Goal: Information Seeking & Learning: Learn about a topic

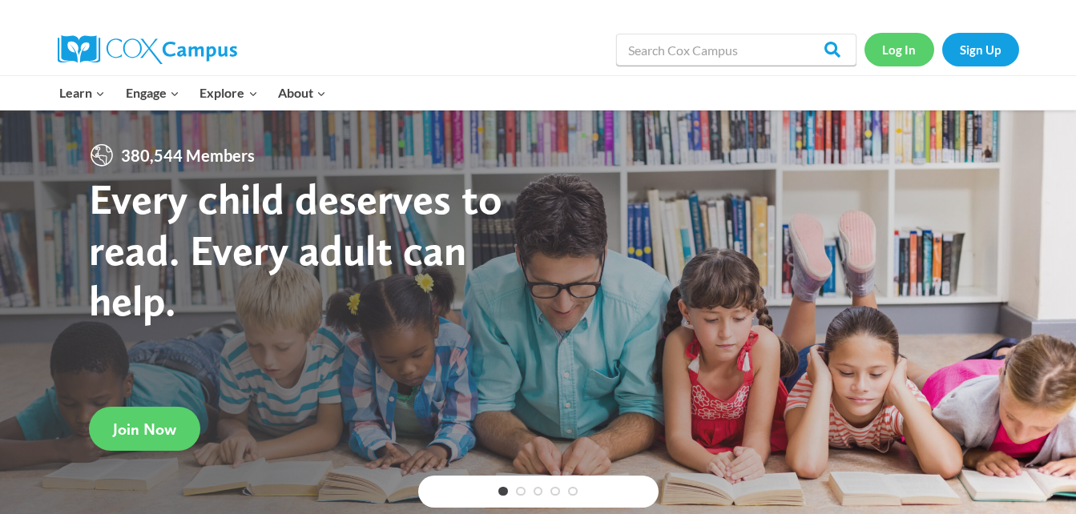
click at [910, 42] on link "Log In" at bounding box center [899, 49] width 70 height 33
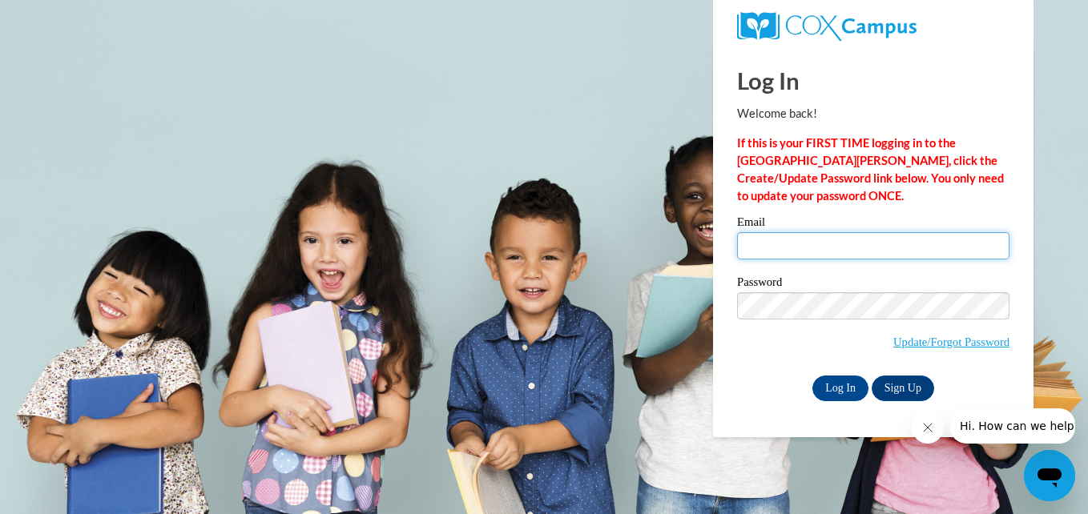
click at [784, 244] on input "Email" at bounding box center [873, 245] width 272 height 27
type input "jstewa57@wildcat.fvsu.edu"
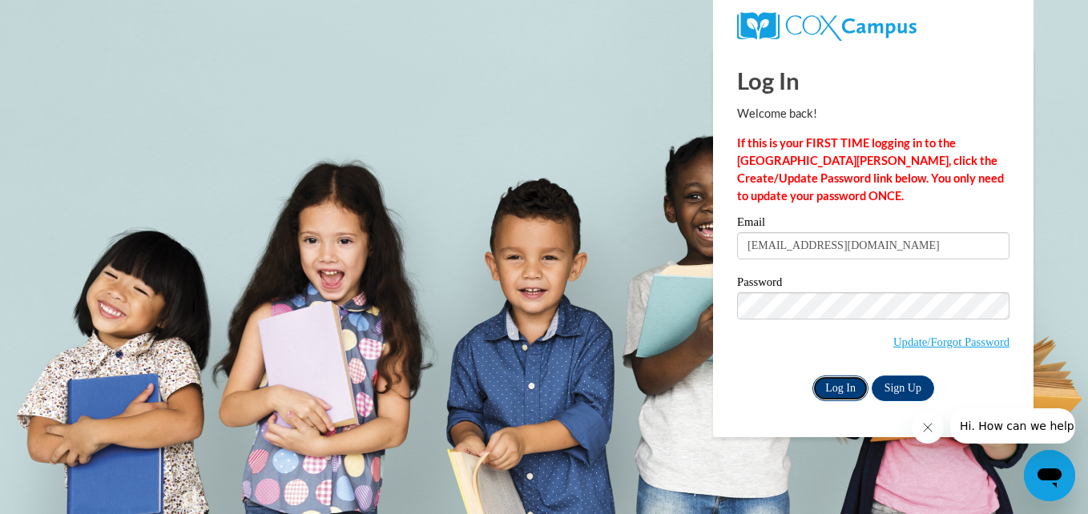
click at [843, 381] on input "Log In" at bounding box center [840, 389] width 56 height 26
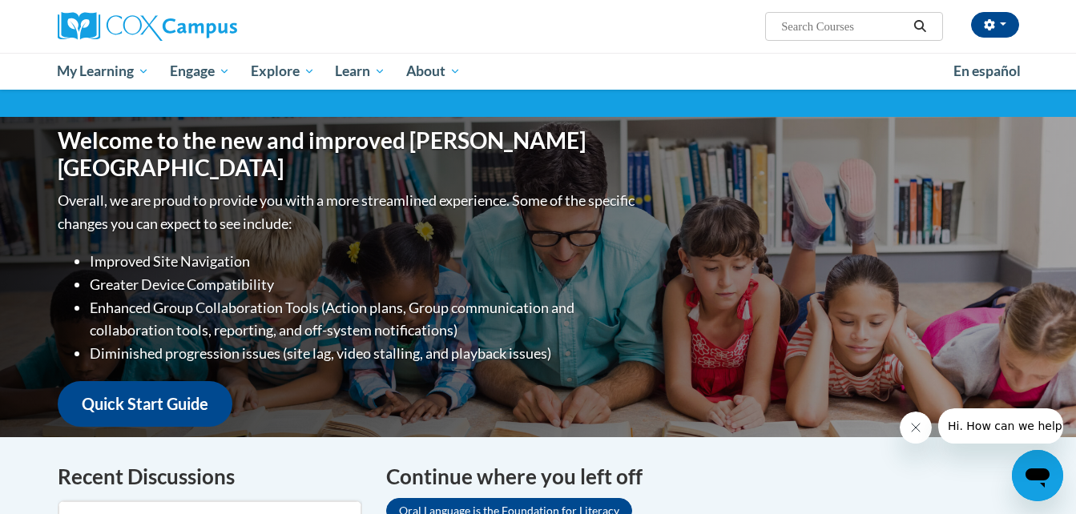
scroll to position [124, 0]
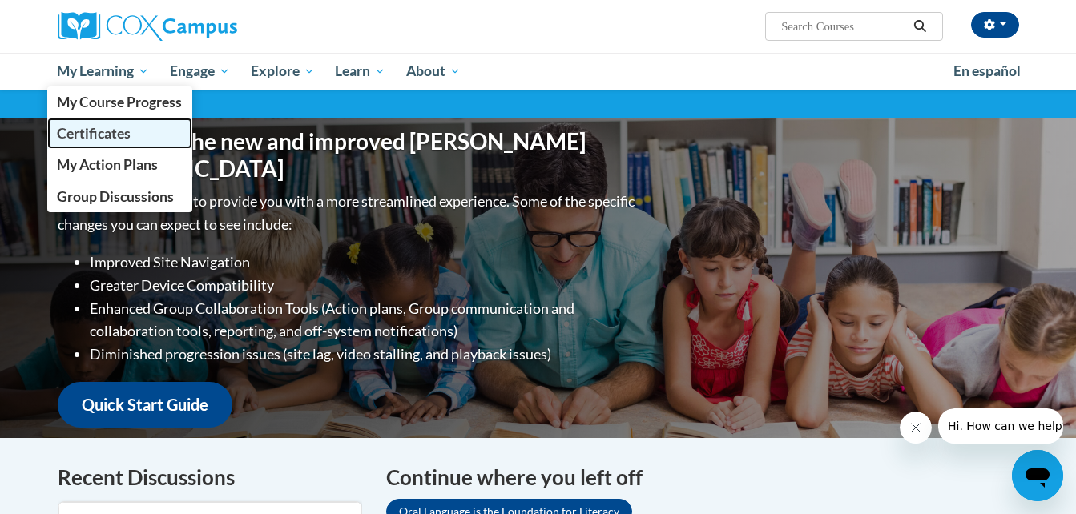
click at [123, 124] on link "Certificates" at bounding box center [120, 133] width 146 height 31
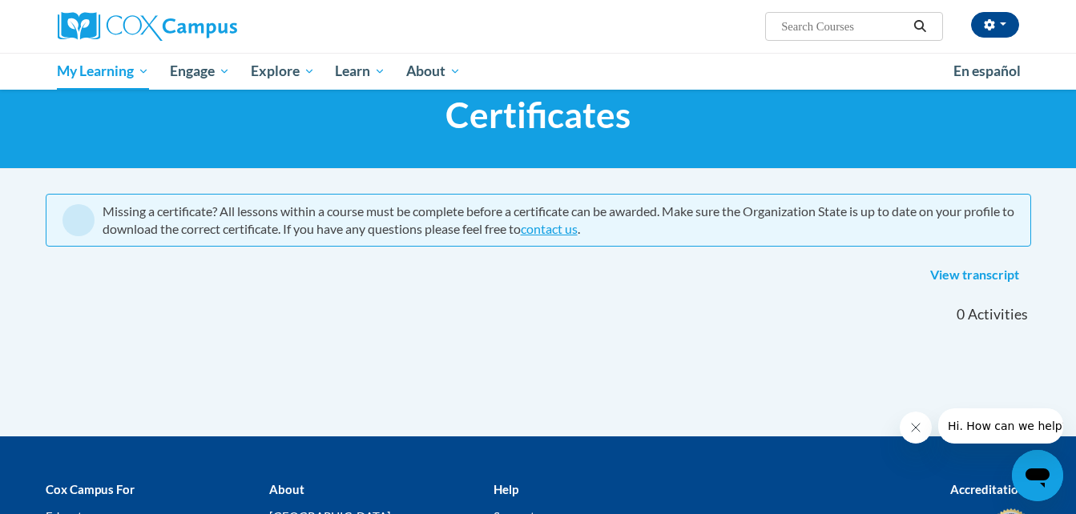
scroll to position [68, 0]
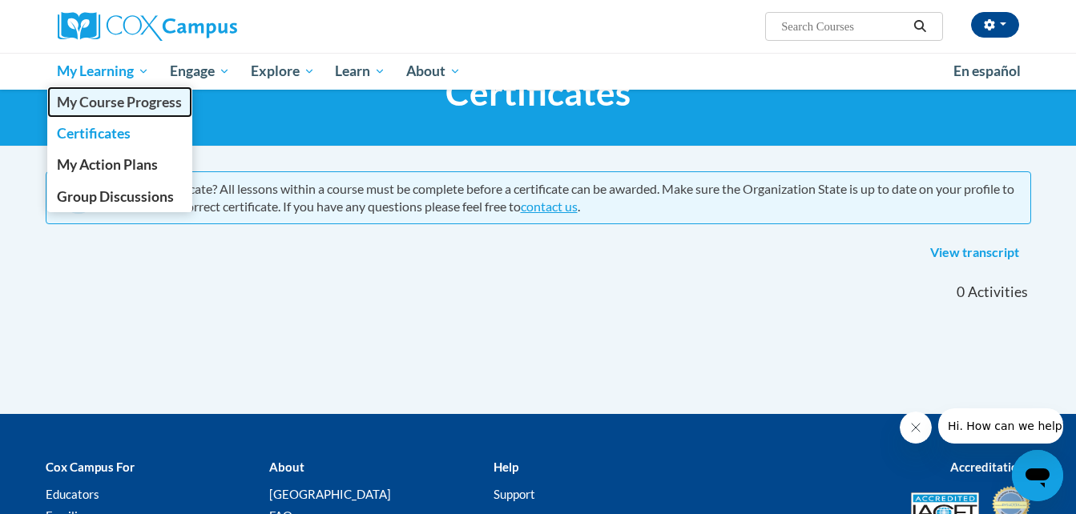
click at [135, 97] on span "My Course Progress" at bounding box center [119, 102] width 125 height 17
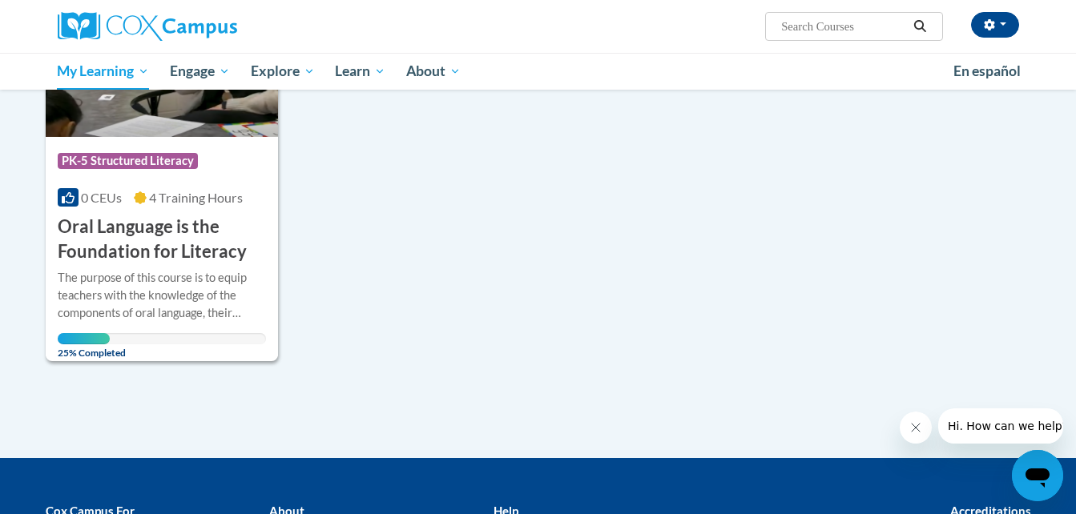
scroll to position [320, 0]
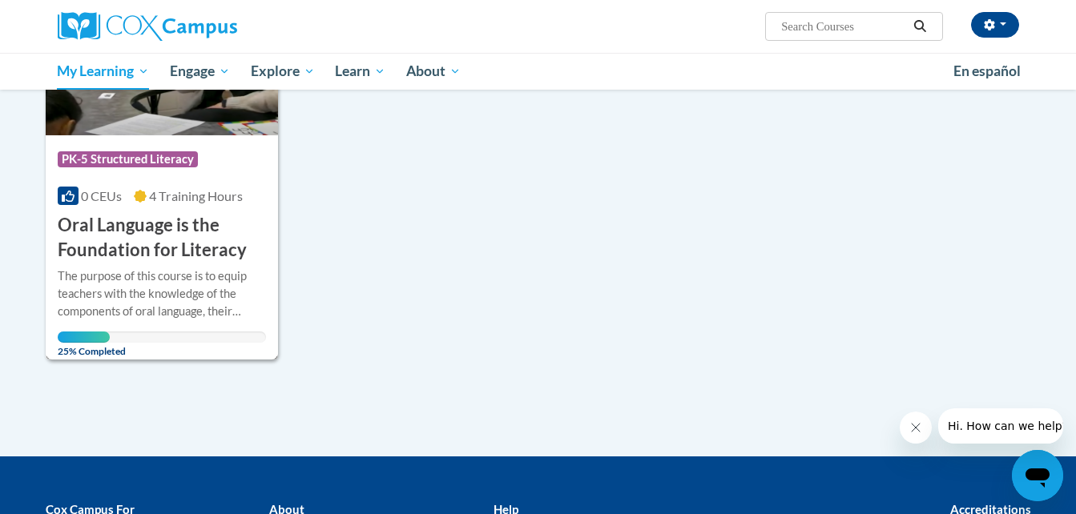
click at [184, 253] on h3 "Oral Language is the Foundation for Literacy" at bounding box center [162, 238] width 209 height 50
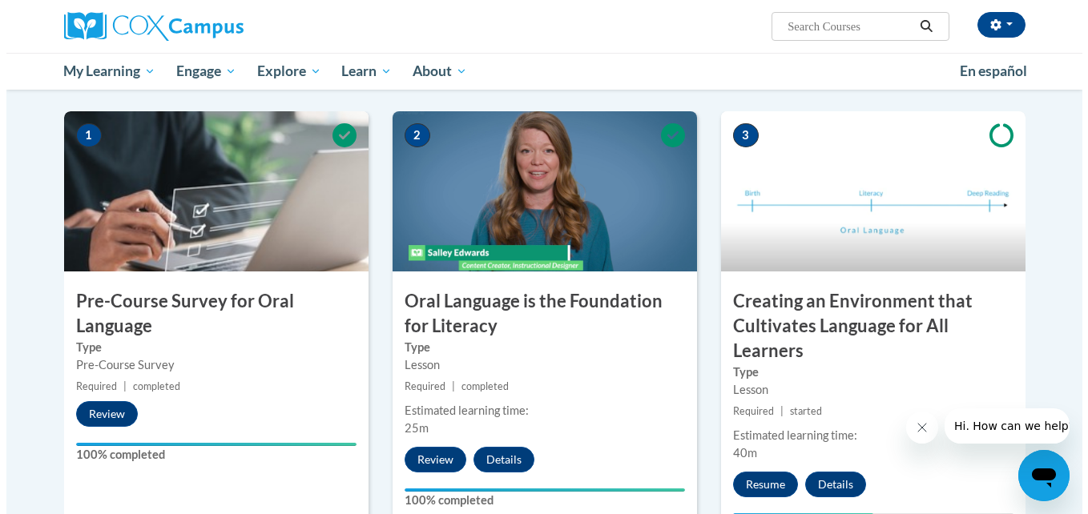
scroll to position [308, 0]
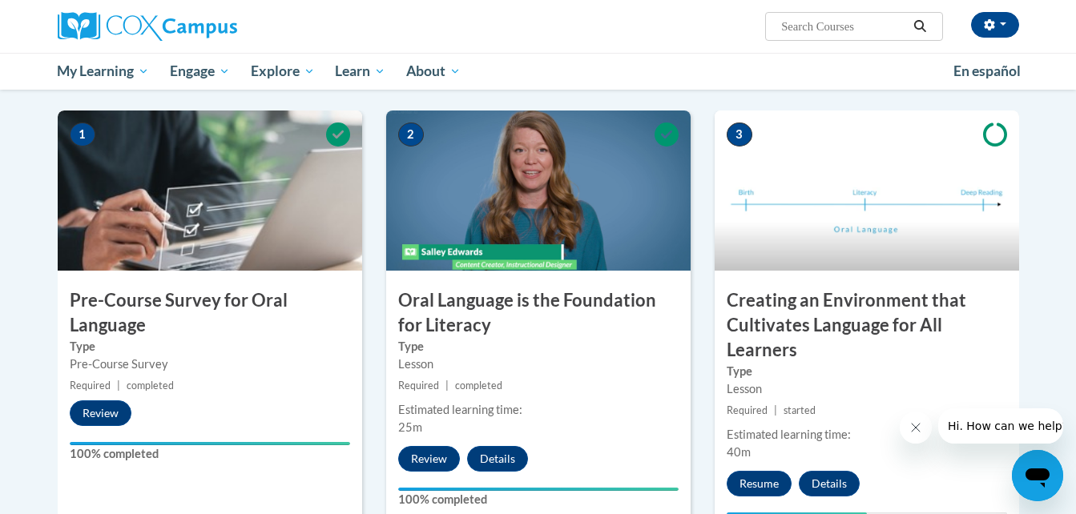
click at [477, 343] on label "Type" at bounding box center [538, 347] width 280 height 18
click at [448, 311] on h3 "Oral Language is the Foundation for Literacy" at bounding box center [538, 313] width 304 height 50
click at [441, 465] on button "Review" at bounding box center [429, 459] width 62 height 26
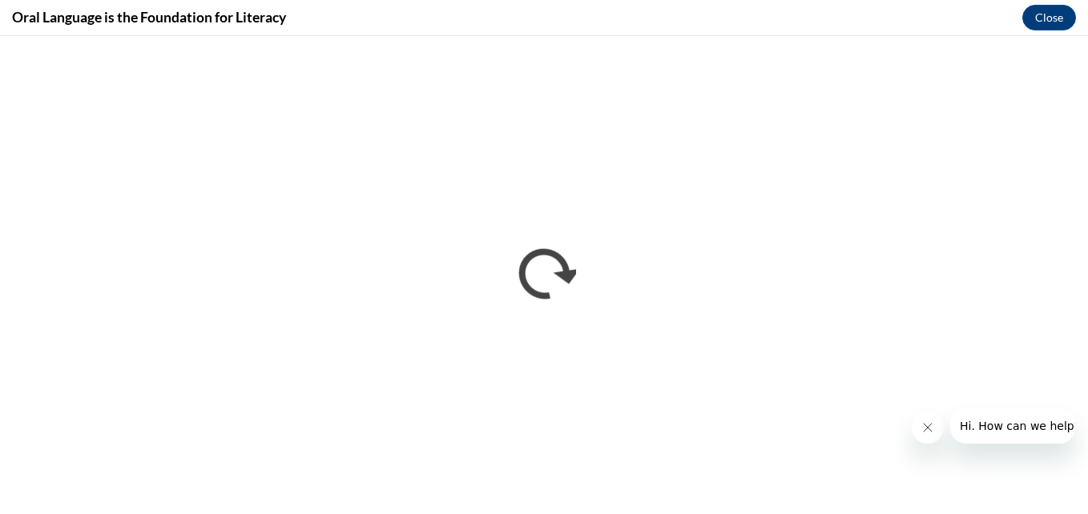
scroll to position [0, 0]
click at [1049, 24] on button "Close" at bounding box center [1049, 18] width 54 height 26
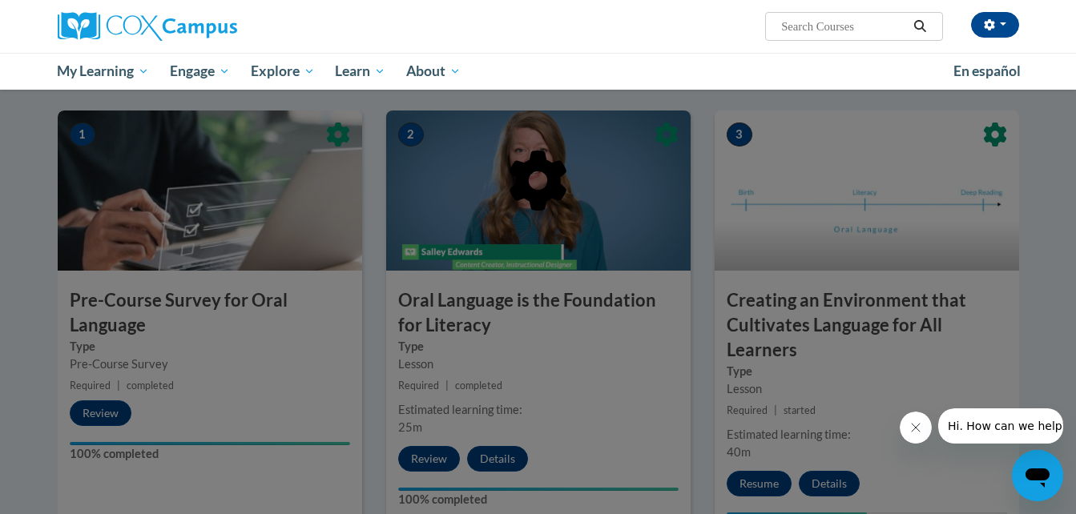
click at [868, 361] on div at bounding box center [538, 263] width 961 height 304
click at [914, 421] on button "Close message from company" at bounding box center [915, 428] width 32 height 32
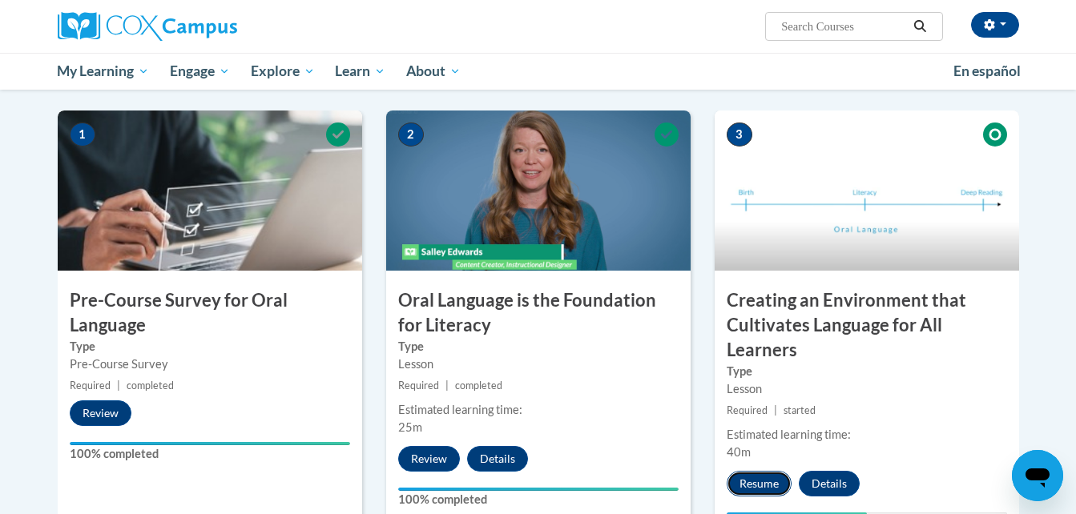
click at [763, 482] on button "Resume" at bounding box center [759, 484] width 65 height 26
